Goal: Navigation & Orientation: Find specific page/section

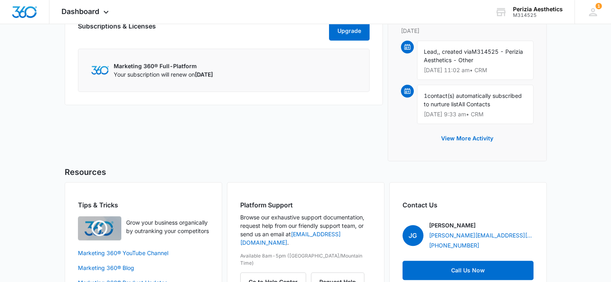
drag, startPoint x: 0, startPoint y: 0, endPoint x: 143, endPoint y: 137, distance: 198.3
click at [143, 137] on div "Marketing 360® Applications Customize Reputation Websites Forms CRM Email Socia…" at bounding box center [224, 24] width 318 height 286
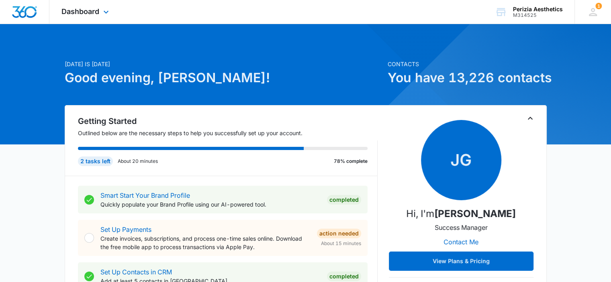
click at [104, 7] on div "Dashboard Apps Reputation Websites Forms CRM Email Social Payments POS Content …" at bounding box center [86, 12] width 74 height 24
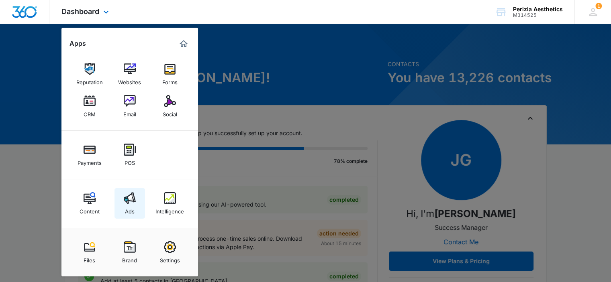
click at [118, 199] on link "Ads" at bounding box center [129, 203] width 31 height 31
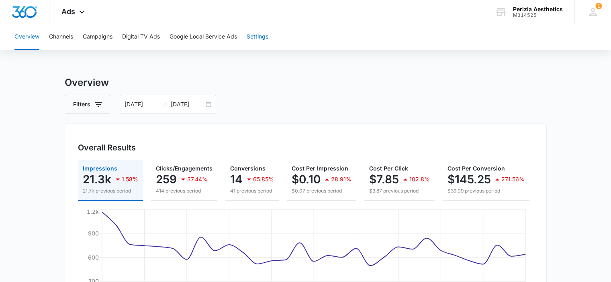
click at [259, 38] on button "Settings" at bounding box center [258, 37] width 22 height 26
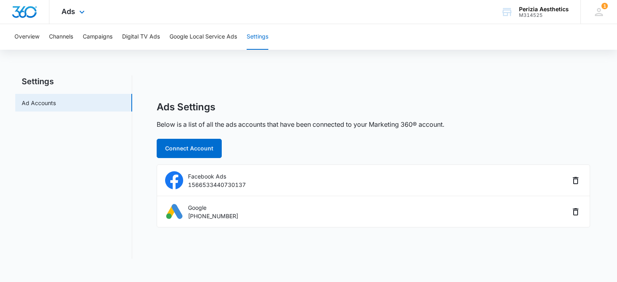
click at [76, 10] on div "Ads Apps Reputation Websites Forms CRM Email Social Payments POS Content Ads In…" at bounding box center [73, 12] width 49 height 24
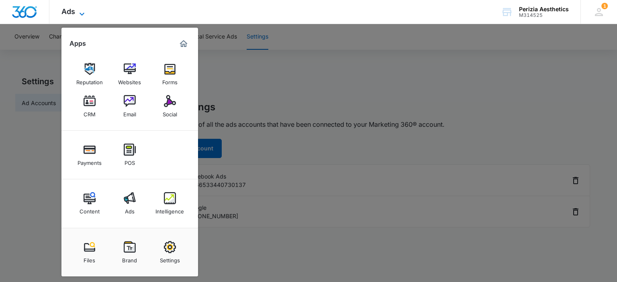
click at [84, 9] on icon at bounding box center [82, 14] width 10 height 10
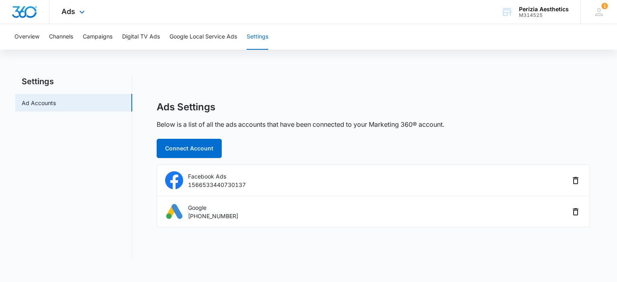
click at [19, 19] on div at bounding box center [24, 12] width 49 height 24
click at [18, 12] on img "Dashboard" at bounding box center [25, 12] width 26 height 12
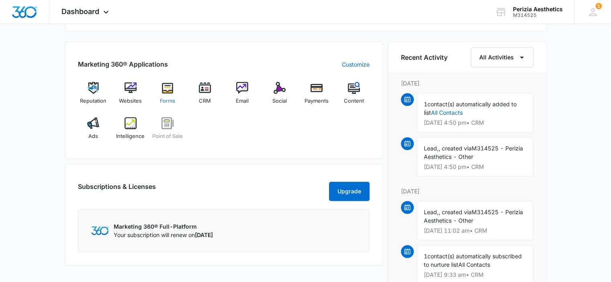
scroll to position [402, 0]
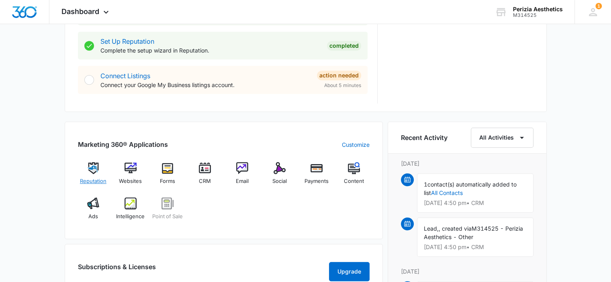
click at [91, 169] on img at bounding box center [93, 168] width 12 height 12
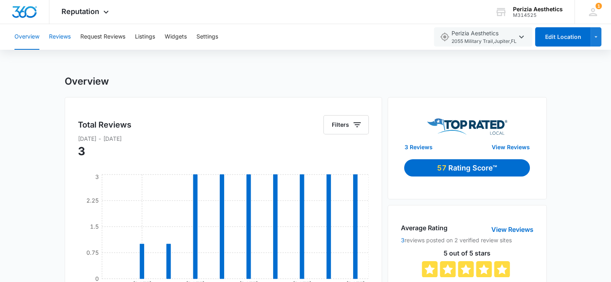
click at [53, 37] on button "Reviews" at bounding box center [60, 37] width 22 height 26
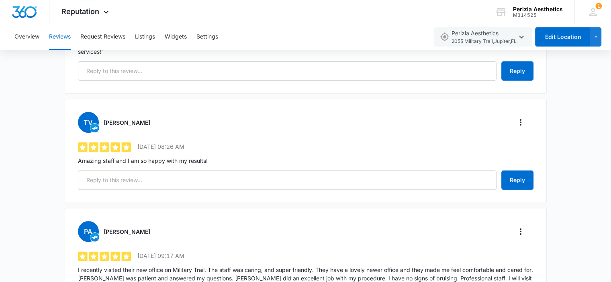
scroll to position [32, 0]
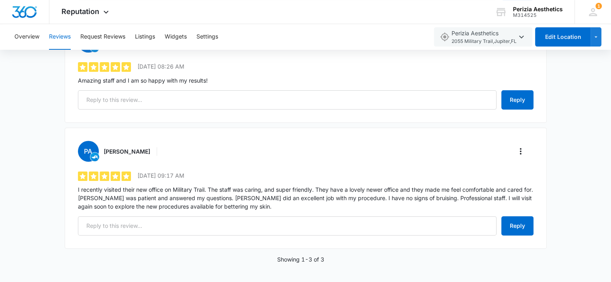
scroll to position [112, 0]
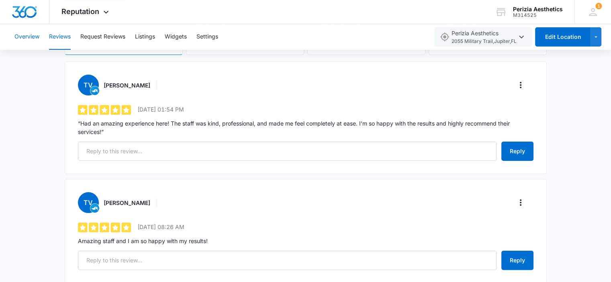
click at [27, 40] on button "Overview" at bounding box center [26, 37] width 25 height 26
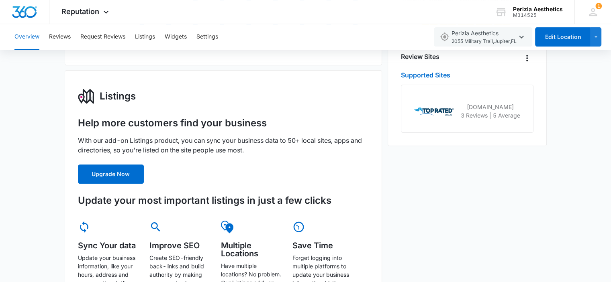
scroll to position [402, 0]
